Goal: Ask a question: Seek information or help from site administrators or community

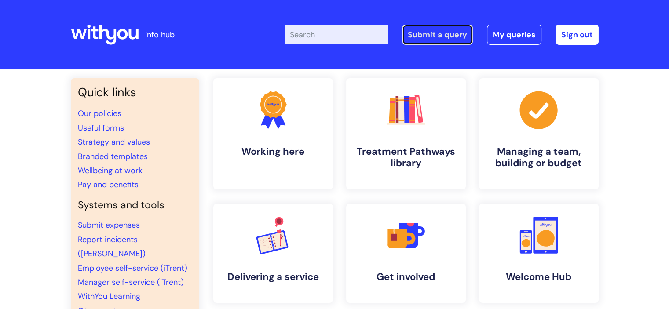
click at [435, 38] on link "Submit a query" at bounding box center [437, 35] width 71 height 20
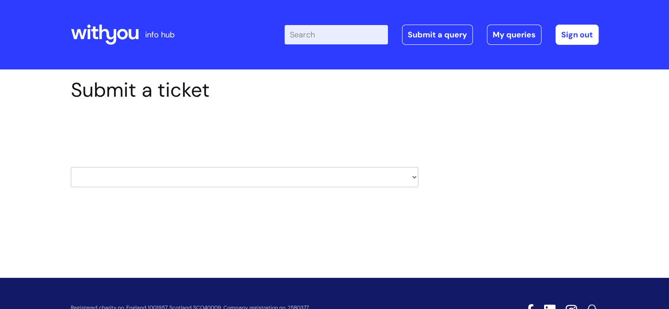
click at [165, 171] on select "HR / People IT and Support Clinical Drug Alerts Finance Accounts Data Support T…" at bounding box center [244, 177] width 347 height 20
select select "hr_/_people"
click at [71, 167] on select "HR / People IT and Support Clinical Drug Alerts Finance Accounts Data Support T…" at bounding box center [244, 177] width 347 height 20
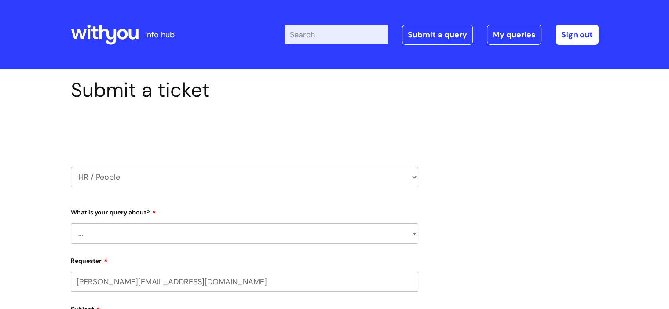
select select "80004157224"
click at [128, 234] on select "... Absence Query Holiday Query Employee change request General HR Query iTrent…" at bounding box center [244, 233] width 347 height 20
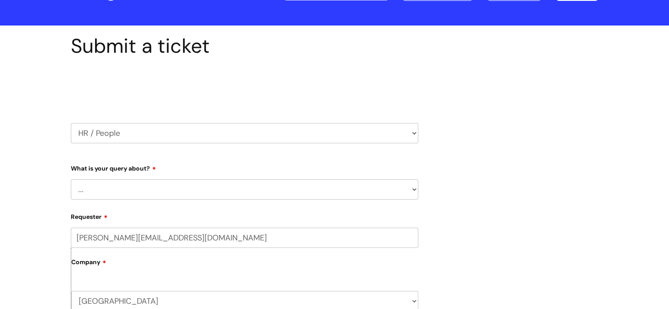
click at [130, 182] on select "... Absence Query Holiday Query Employee change request General HR Query iTrent…" at bounding box center [244, 189] width 347 height 20
click at [39, 203] on div "Submit a ticket Select issue type HR / People IT and Support Clinical Drug Aler…" at bounding box center [334, 314] width 669 height 576
click at [123, 187] on select "... Absence Query Holiday Query Employee change request General HR Query iTrent…" at bounding box center [244, 189] width 347 height 20
click at [69, 128] on div "Submit a ticket Select issue type HR / People IT and Support Clinical Drug Aler…" at bounding box center [244, 299] width 361 height 530
click at [112, 135] on select "HR / People IT and Support Clinical Drug Alerts Finance Accounts Data Support T…" at bounding box center [244, 133] width 347 height 20
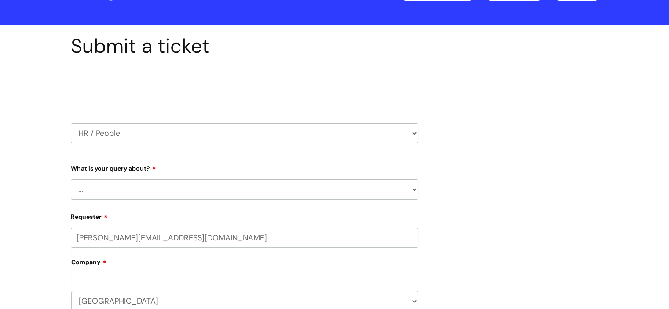
select select "external_communications"
click at [71, 123] on select "HR / People IT and Support Clinical Drug Alerts Finance Accounts Data Support T…" at bounding box center [244, 133] width 347 height 20
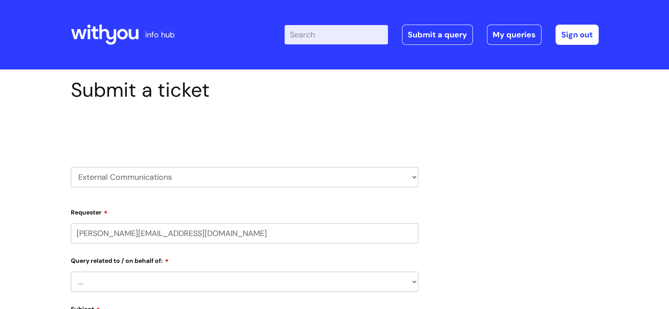
select select "80004157224"
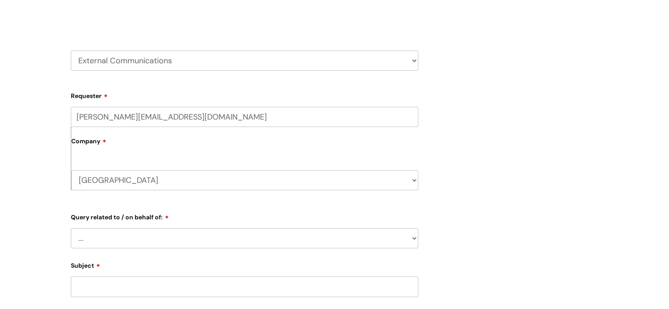
scroll to position [132, 0]
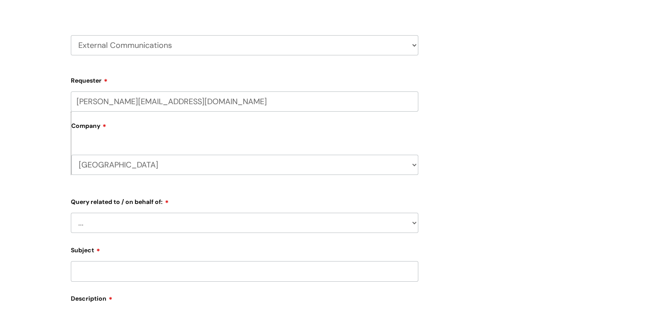
click at [150, 214] on select "... Brand or Brand Centre Website Queries (all regions) All Scottish Services I…" at bounding box center [244, 223] width 347 height 20
click at [105, 234] on form "Requester sophie.morgan@wearewithyou.org.uk Company Shropshire WithYou Current …" at bounding box center [244, 267] width 347 height 389
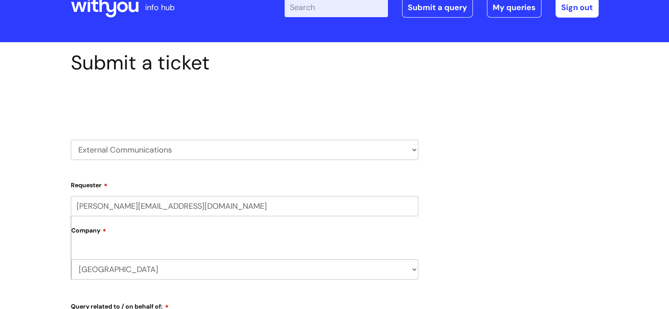
scroll to position [0, 0]
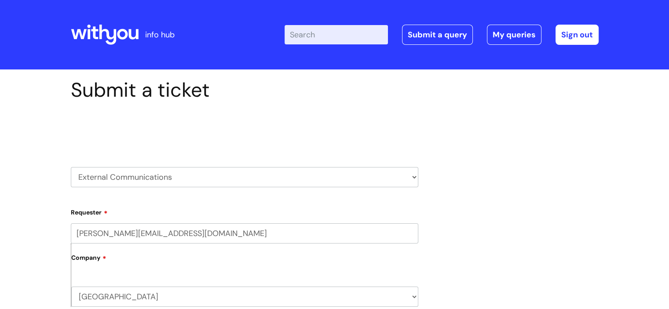
click at [275, 173] on select "HR / People IT and Support Clinical Drug Alerts Finance Accounts Data Support T…" at bounding box center [244, 177] width 347 height 20
select select "hr_/_people"
click at [71, 167] on select "HR / People IT and Support Clinical Drug Alerts Finance Accounts Data Support T…" at bounding box center [244, 177] width 347 height 20
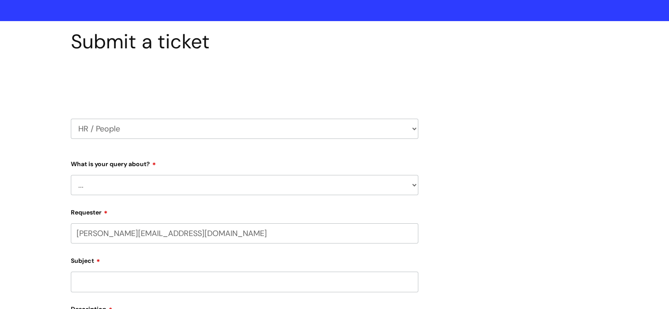
scroll to position [132, 0]
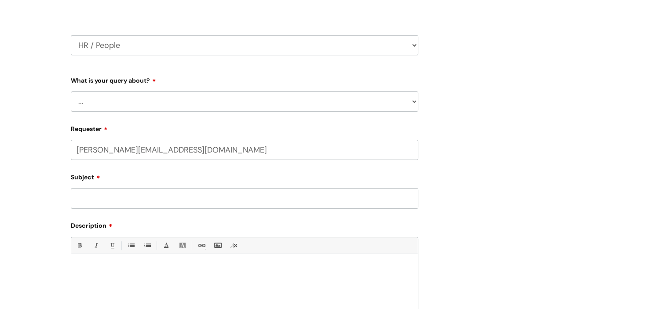
select select "80004157224"
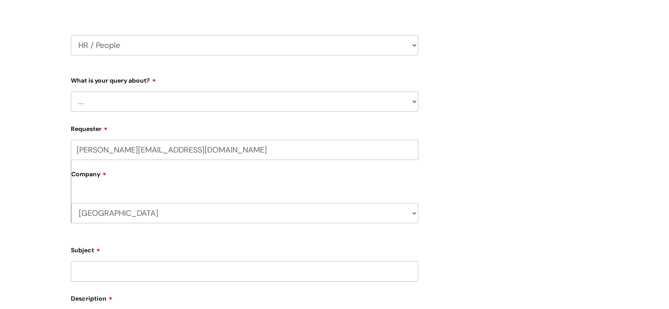
click at [150, 103] on select "... Absence Query Holiday Query Employee change request General HR Query iTrent…" at bounding box center [244, 101] width 347 height 20
select select "General HR Query"
click at [71, 91] on select "... Absence Query Holiday Query Employee change request General HR Query iTrent…" at bounding box center [244, 101] width 347 height 20
click at [135, 170] on label "Company" at bounding box center [244, 178] width 347 height 20
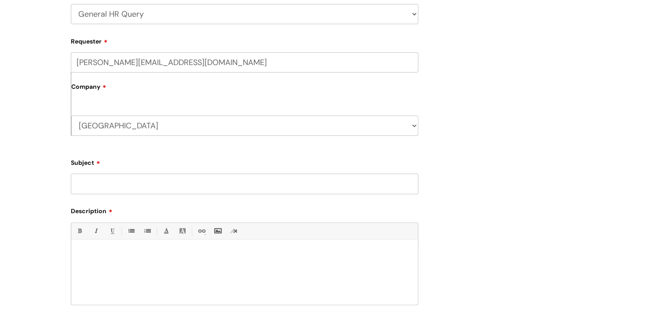
scroll to position [264, 0]
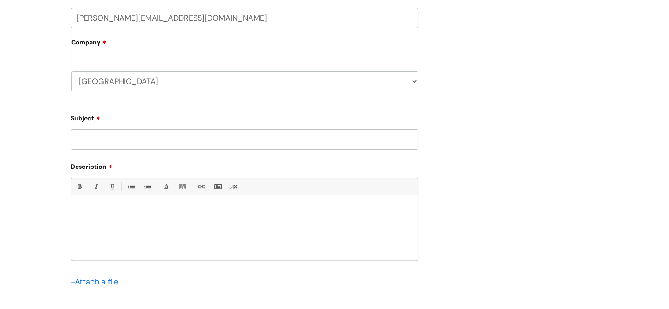
click at [95, 142] on input "Subject" at bounding box center [244, 139] width 347 height 20
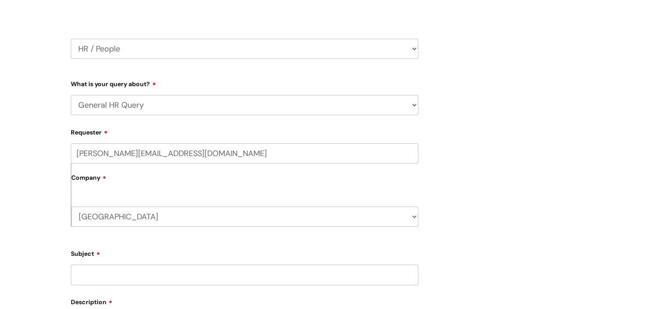
scroll to position [0, 0]
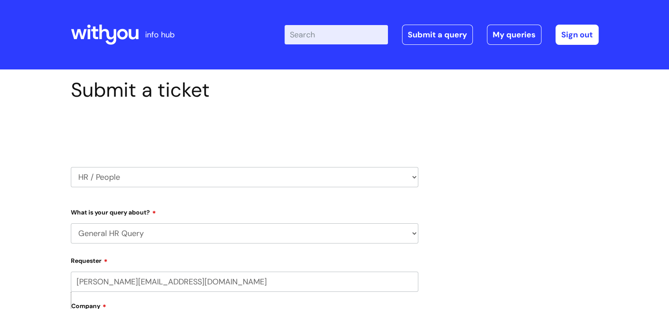
click at [108, 41] on icon at bounding box center [105, 34] width 68 height 21
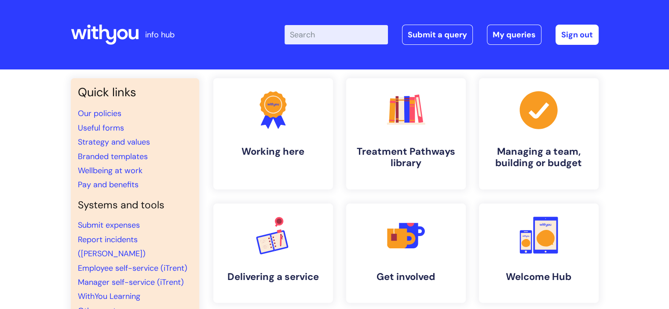
click at [330, 36] on input "Enter your search term here..." at bounding box center [335, 34] width 103 height 19
type input "fundraising]"
click button "Search" at bounding box center [0, 0] width 0 height 0
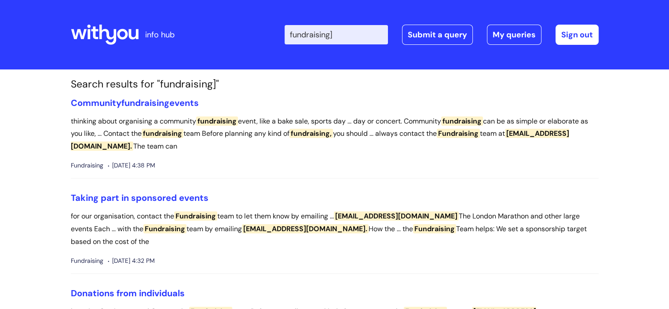
click at [358, 40] on input "fundraising]" at bounding box center [335, 34] width 103 height 19
type input "fundraising"
click button "Search" at bounding box center [0, 0] width 0 height 0
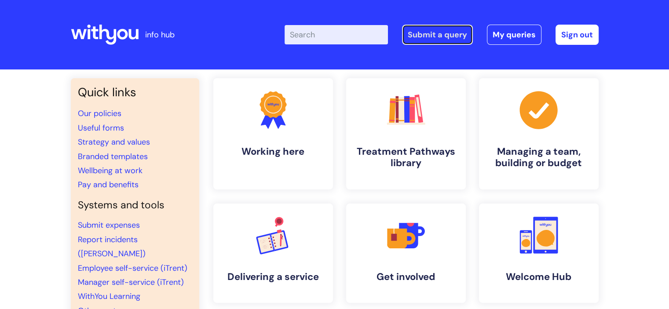
click at [428, 32] on link "Submit a query" at bounding box center [437, 35] width 71 height 20
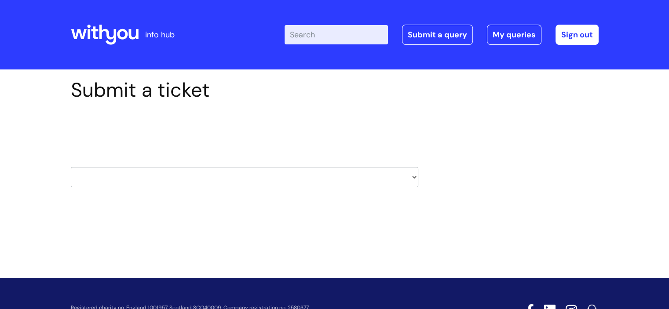
click at [206, 175] on select "HR / People IT and Support Clinical Drug Alerts Finance Accounts Data Support T…" at bounding box center [244, 177] width 347 height 20
select select "hr_/_people"
click at [71, 167] on select "HR / People IT and Support Clinical Drug Alerts Finance Accounts Data Support T…" at bounding box center [244, 177] width 347 height 20
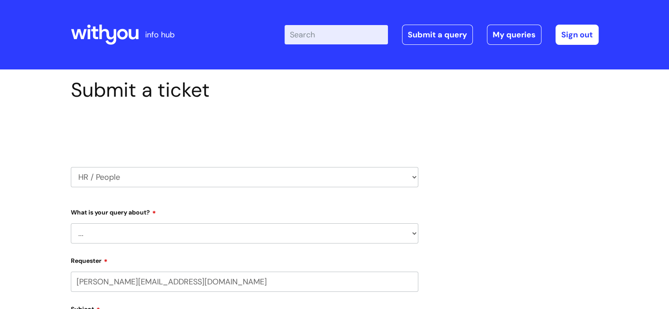
select select "80004157224"
click at [181, 230] on select "... Absence Query Holiday Query Employee change request General HR Query iTrent…" at bounding box center [244, 233] width 347 height 20
select select "General HR Query"
click at [71, 223] on select "... Absence Query Holiday Query Employee change request General HR Query iTrent…" at bounding box center [244, 233] width 347 height 20
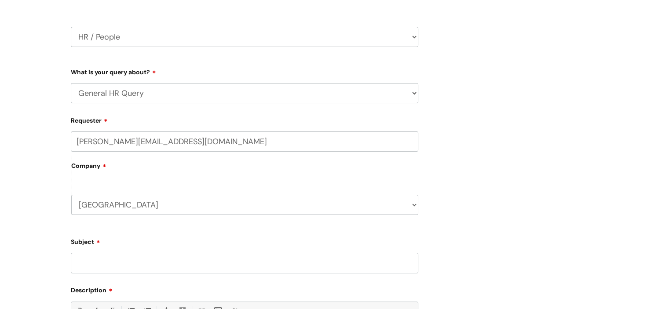
scroll to position [176, 0]
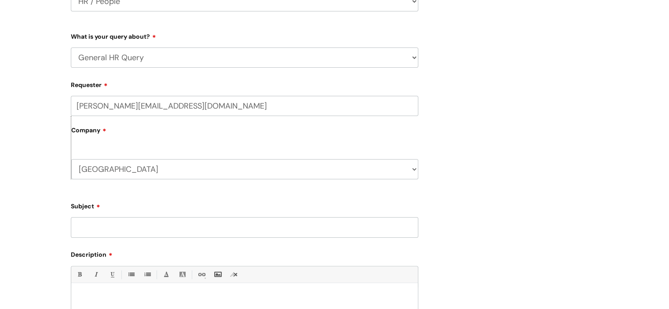
click at [111, 226] on input "Subject" at bounding box center [244, 227] width 347 height 20
type input "C"
type input "D"
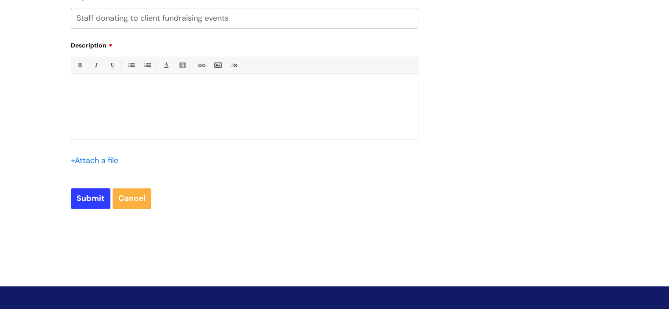
scroll to position [397, 0]
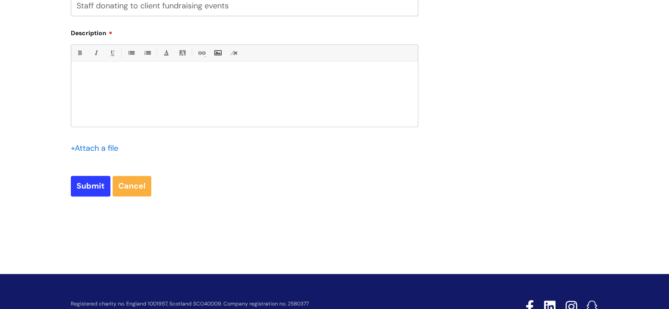
type input "Staff donating to client fundraising events"
click at [110, 70] on div at bounding box center [244, 96] width 346 height 61
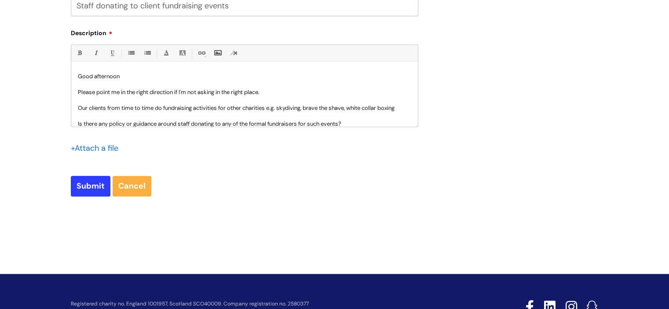
scroll to position [23, 0]
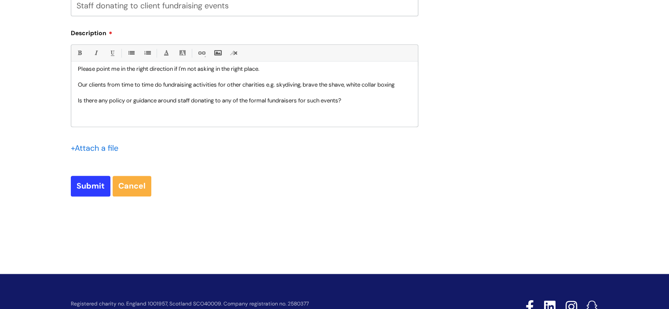
click at [123, 118] on p at bounding box center [244, 117] width 333 height 8
click at [104, 107] on p "Is there any policy or guidance around staff donating to any of the formal fund…" at bounding box center [244, 103] width 333 height 16
click at [74, 108] on div "Good afternoon Please point me in the right direction if I'm not asking in the …" at bounding box center [244, 96] width 346 height 61
click at [88, 108] on p "Is there any policy or guidance around staff donating to any of the formal fund…" at bounding box center [244, 103] width 333 height 16
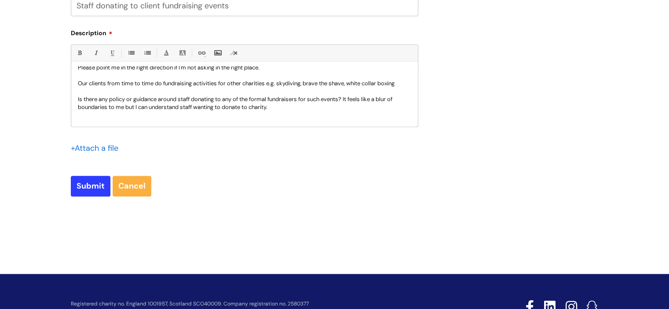
click at [124, 121] on p at bounding box center [244, 123] width 333 height 8
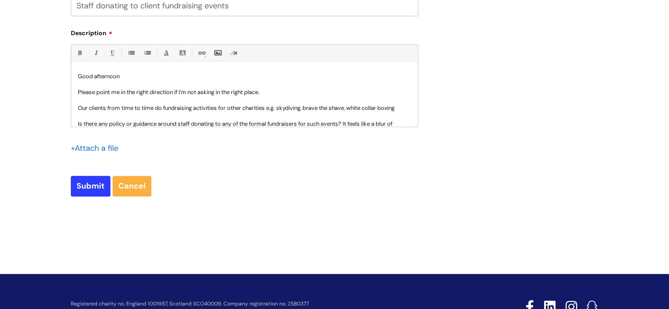
click at [162, 74] on p "Good afternoon" at bounding box center [244, 77] width 333 height 8
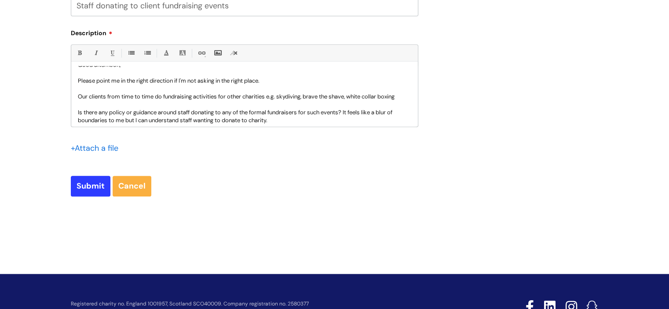
scroll to position [32, 0]
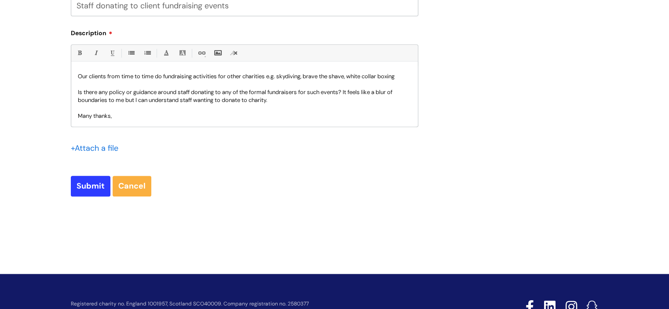
click at [265, 107] on p at bounding box center [244, 108] width 333 height 8
click at [281, 102] on p "Is there any policy or guidance around staff donating to any of the formal fund…" at bounding box center [244, 96] width 333 height 16
click at [102, 183] on input "Submit" at bounding box center [91, 186] width 40 height 20
type input "Please Wait..."
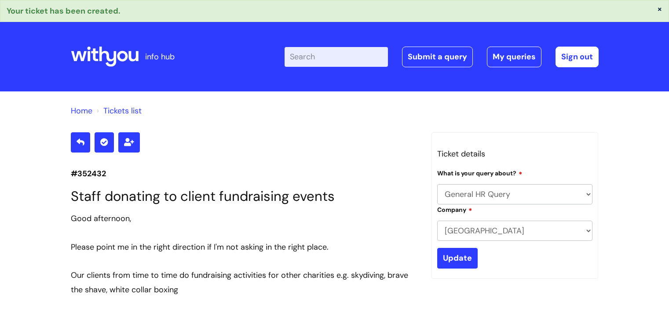
select select "General HR Query"
